Goal: Transaction & Acquisition: Purchase product/service

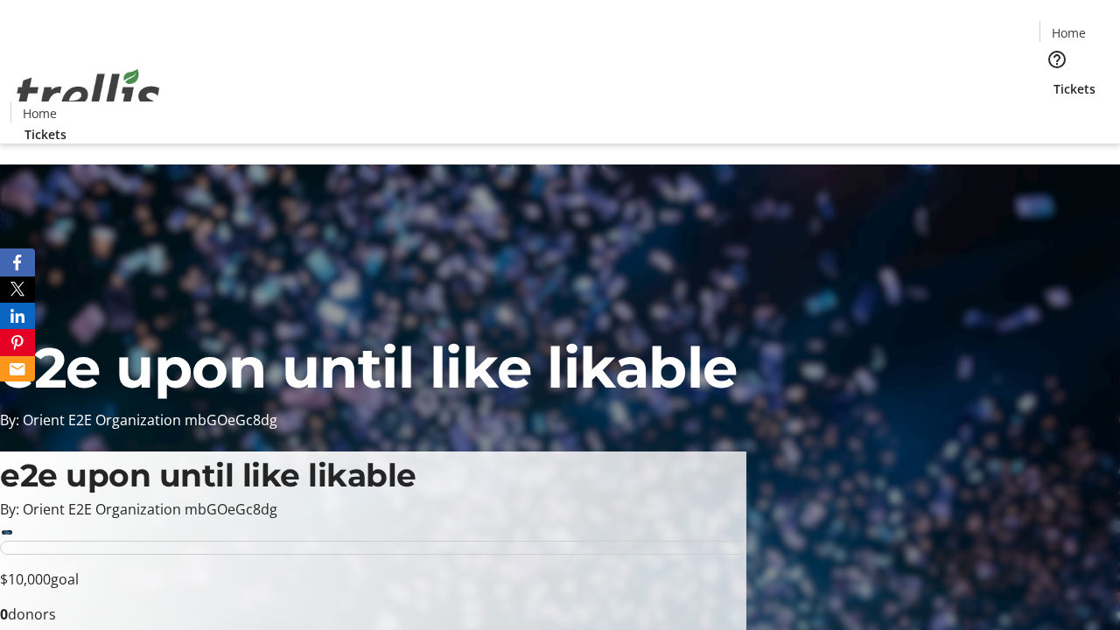
click at [1053, 80] on span "Tickets" at bounding box center [1074, 89] width 42 height 18
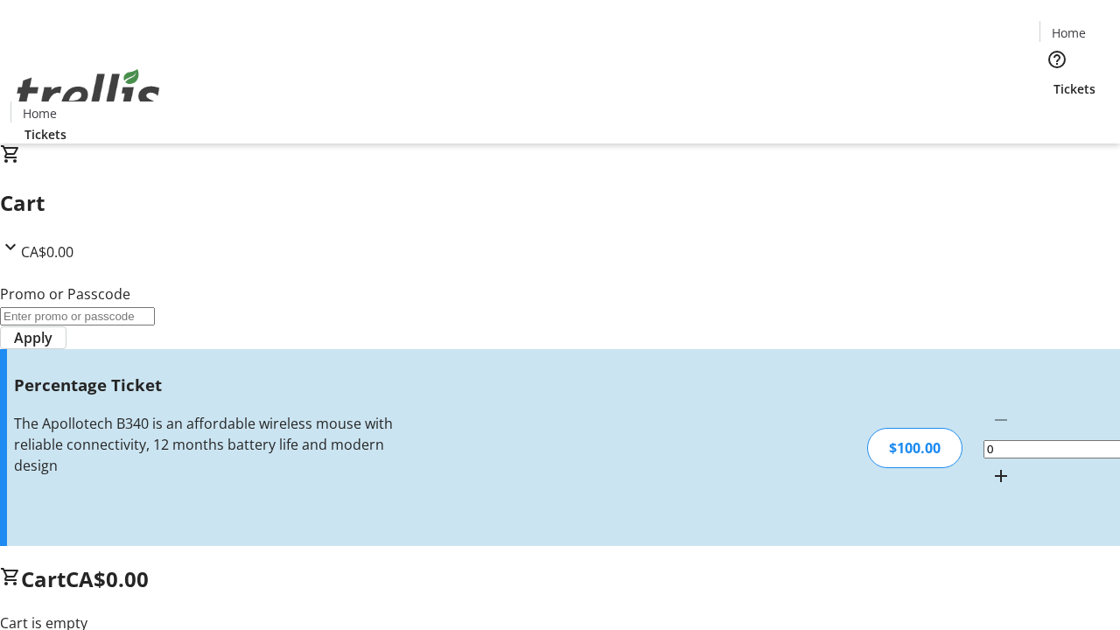
click at [990, 465] on mat-icon "Increment by one" at bounding box center [1000, 475] width 21 height 21
type input "1"
type input "FOO"
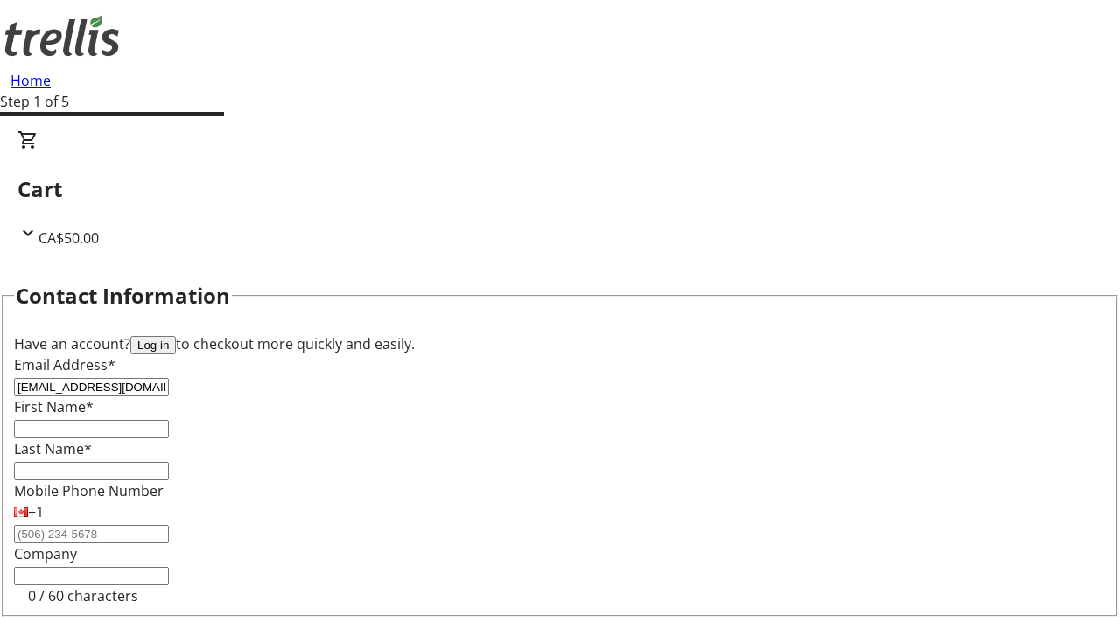
type input "[EMAIL_ADDRESS][DOMAIN_NAME]"
type input "[PERSON_NAME]"
type input "DuBuque"
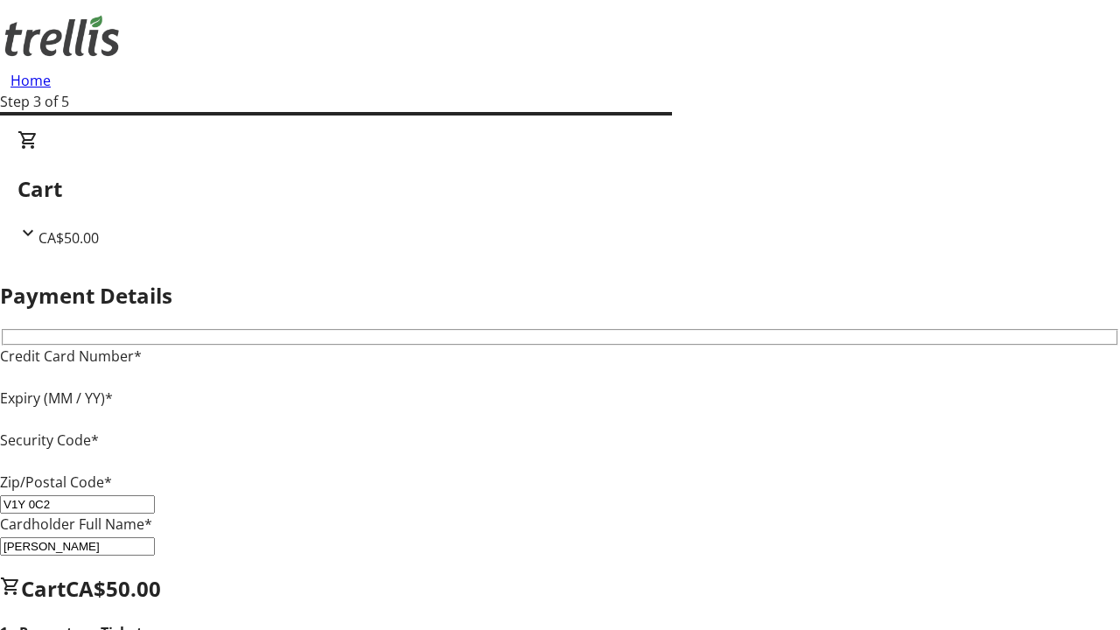
type input "V1Y 0C2"
